Goal: Transaction & Acquisition: Obtain resource

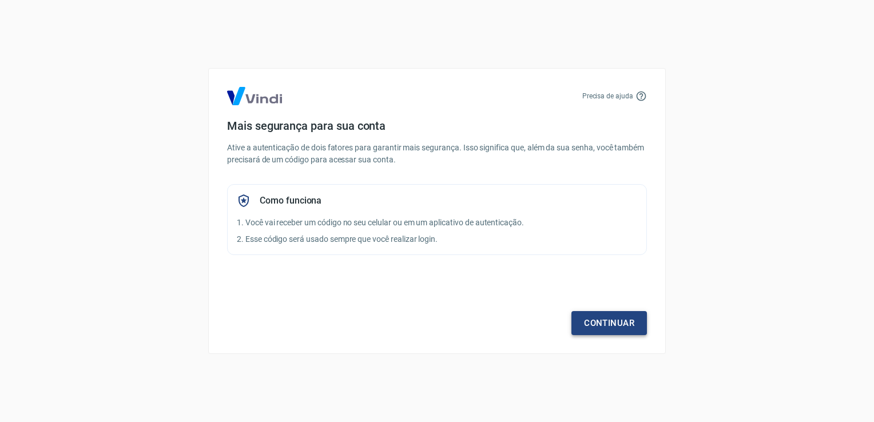
click at [601, 322] on link "Continuar" at bounding box center [609, 323] width 76 height 24
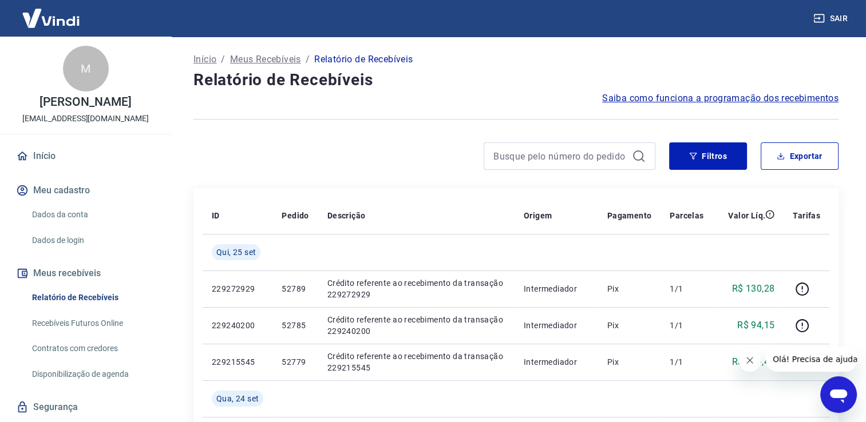
click at [788, 159] on button "Exportar" at bounding box center [799, 155] width 78 height 27
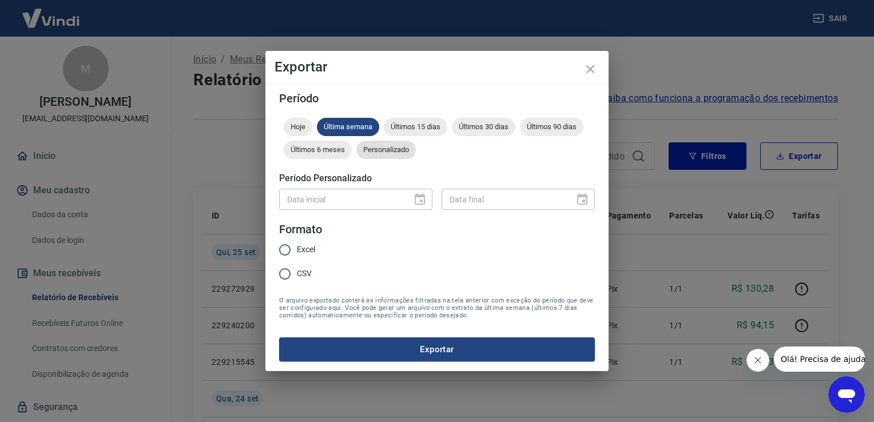
click at [376, 145] on span "Personalizado" at bounding box center [385, 149] width 59 height 9
click at [419, 203] on icon "Choose date" at bounding box center [420, 200] width 14 height 14
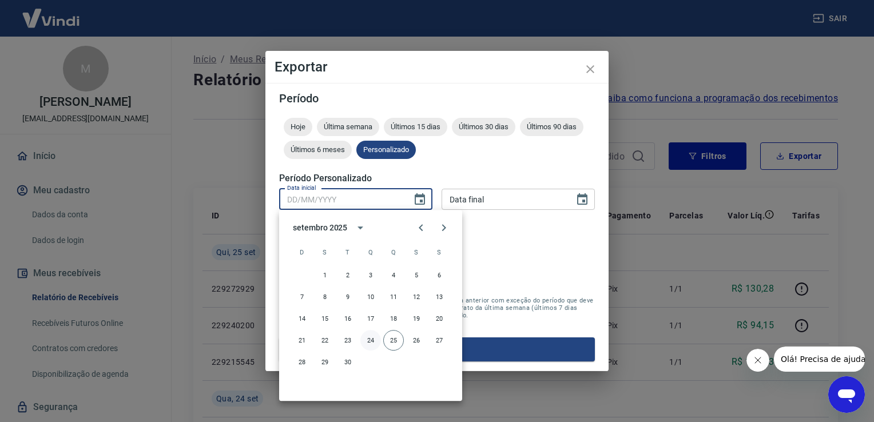
click at [371, 342] on button "24" at bounding box center [370, 340] width 21 height 21
type input "24/09/2025"
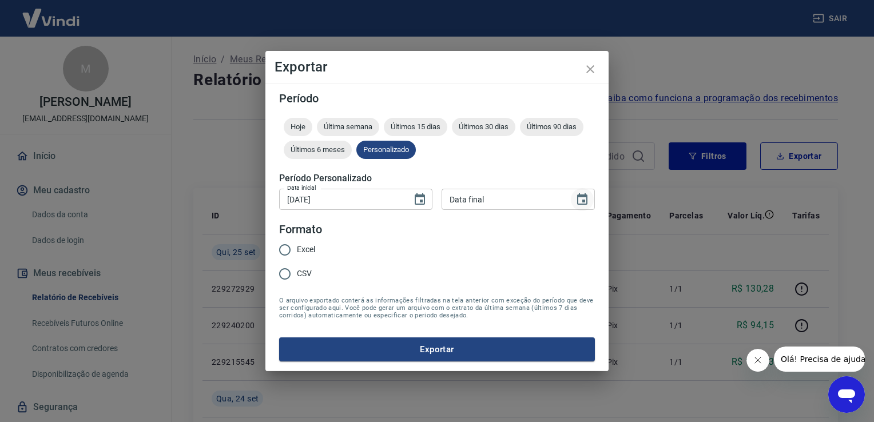
click at [584, 198] on icon "Choose date" at bounding box center [582, 200] width 14 height 14
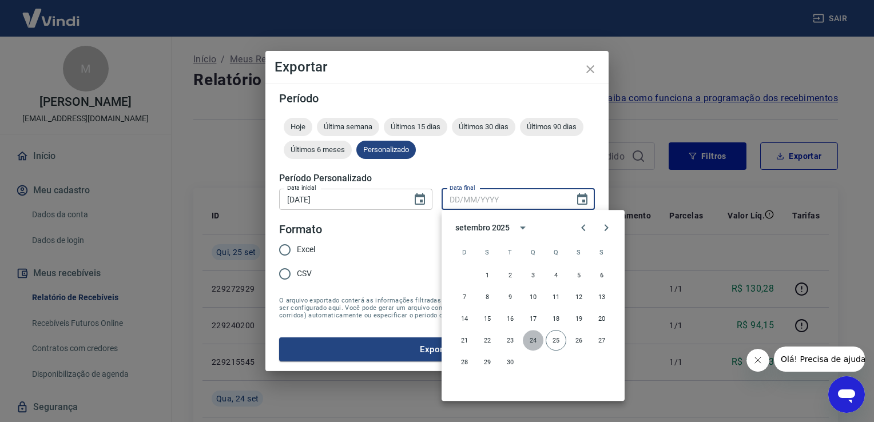
click at [535, 338] on button "24" at bounding box center [533, 340] width 21 height 21
type input "24/09/2025"
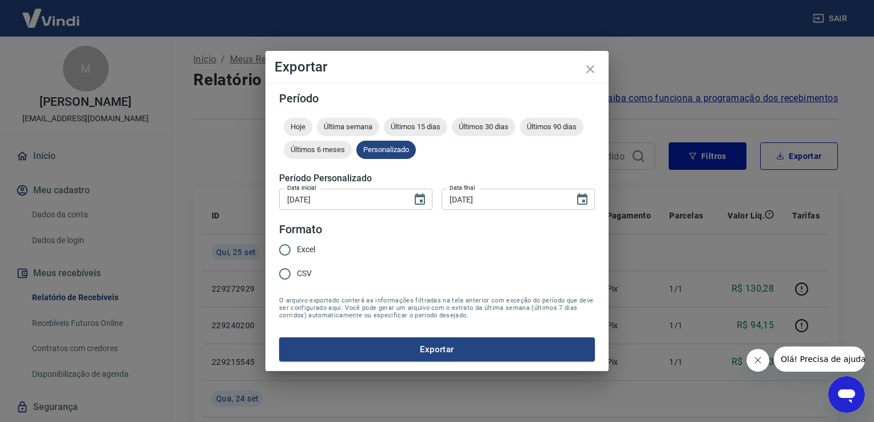
click at [304, 247] on span "Excel" at bounding box center [306, 250] width 18 height 12
click at [297, 247] on input "Excel" at bounding box center [285, 250] width 24 height 24
radio input "true"
click at [440, 344] on button "Exportar" at bounding box center [437, 350] width 316 height 24
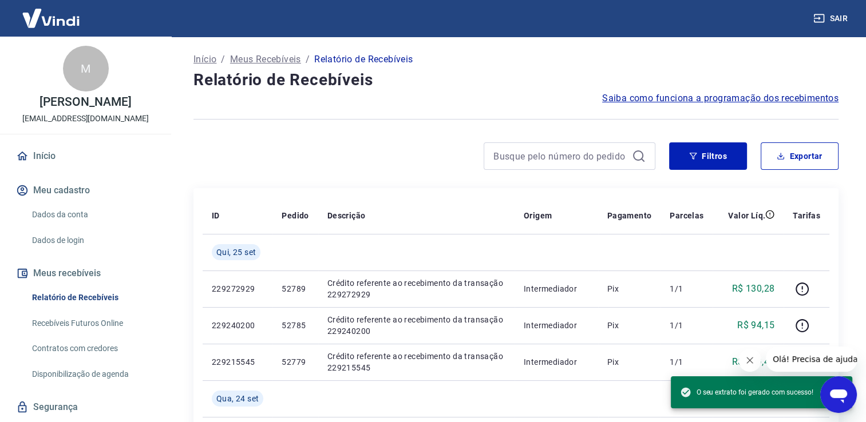
click at [405, 143] on div at bounding box center [424, 155] width 462 height 27
